Goal: Find specific page/section

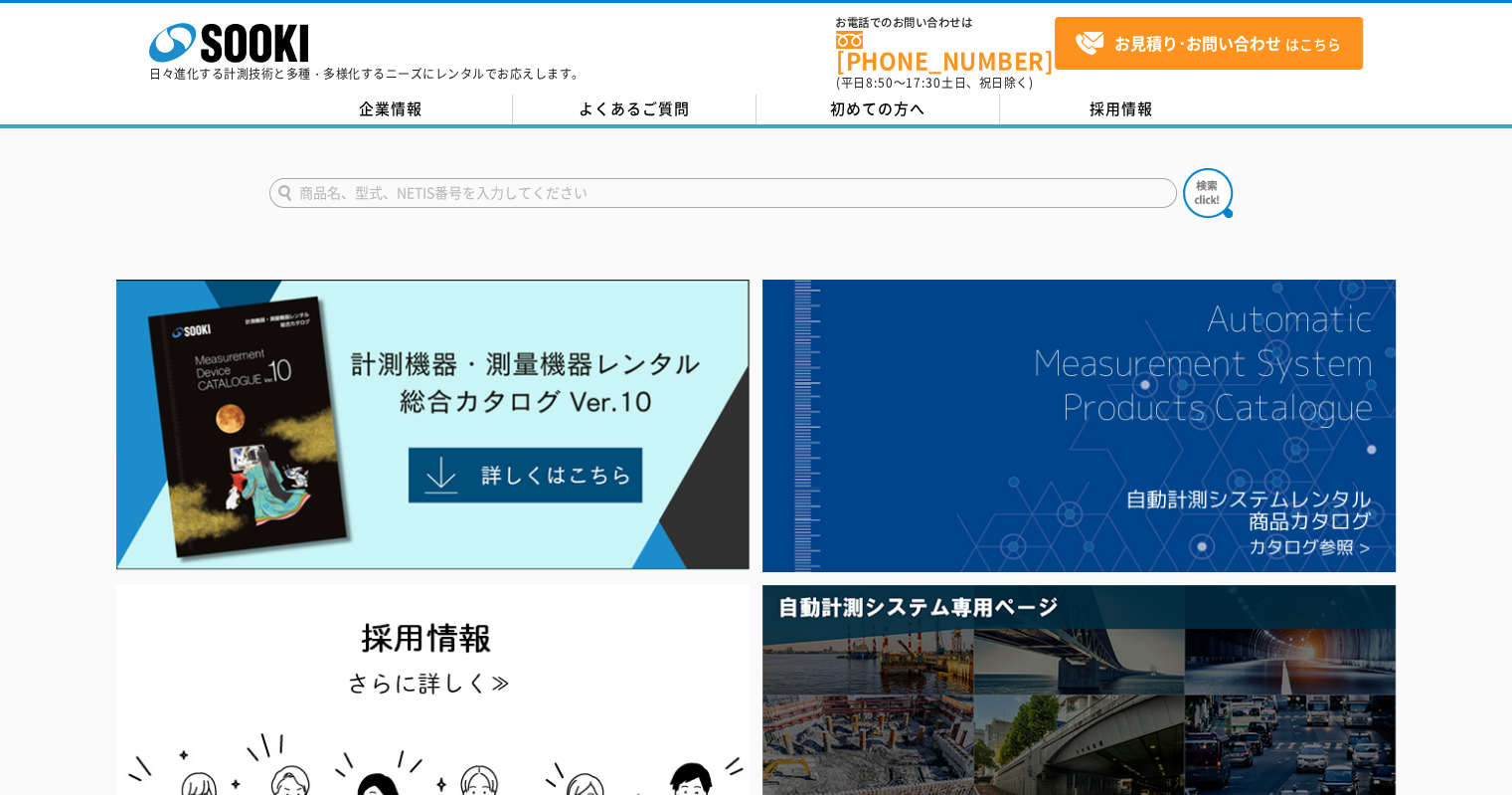
click at [597, 168] on form at bounding box center [756, 196] width 974 height 56
drag, startPoint x: 489, startPoint y: 171, endPoint x: 479, endPoint y: 186, distance: 18.0
click at [488, 178] on input "text" at bounding box center [723, 193] width 908 height 30
type input "1"
type input "813"
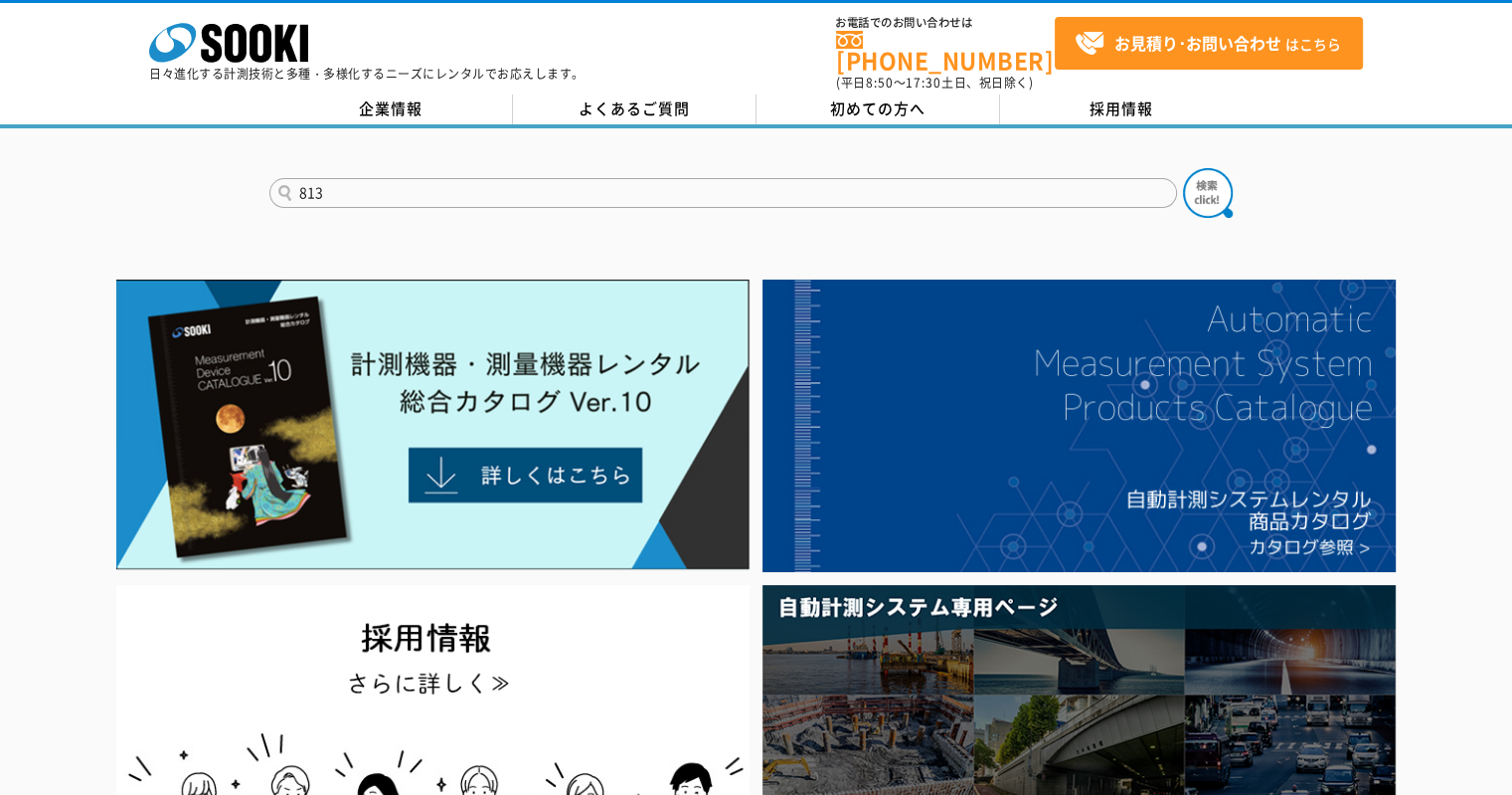
click at [1183, 168] on button at bounding box center [1208, 193] width 50 height 50
